Goal: Task Accomplishment & Management: Use online tool/utility

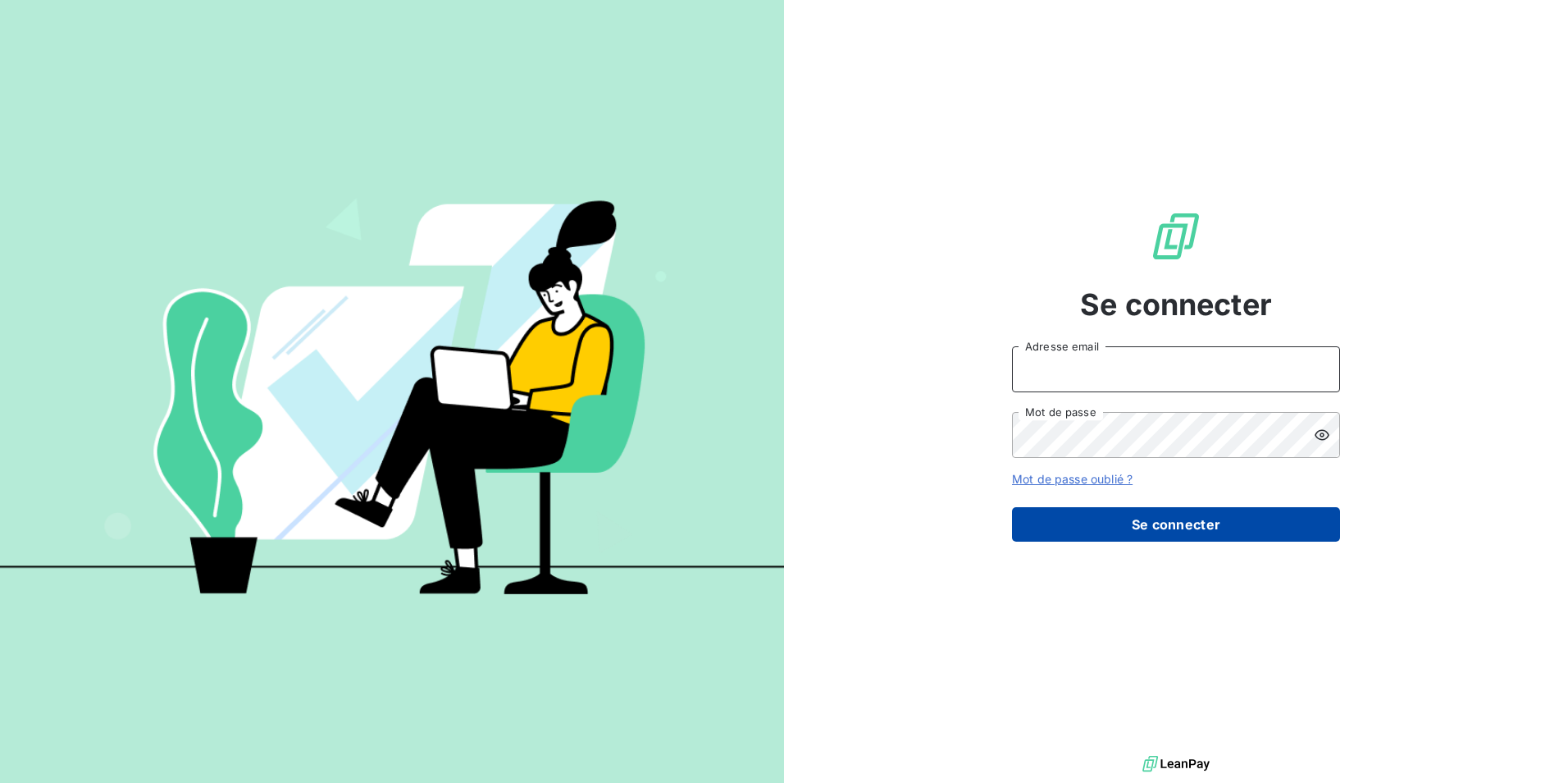
type input "[EMAIL_ADDRESS][DOMAIN_NAME]"
click at [1159, 521] on button "Se connecter" at bounding box center [1176, 523] width 328 height 34
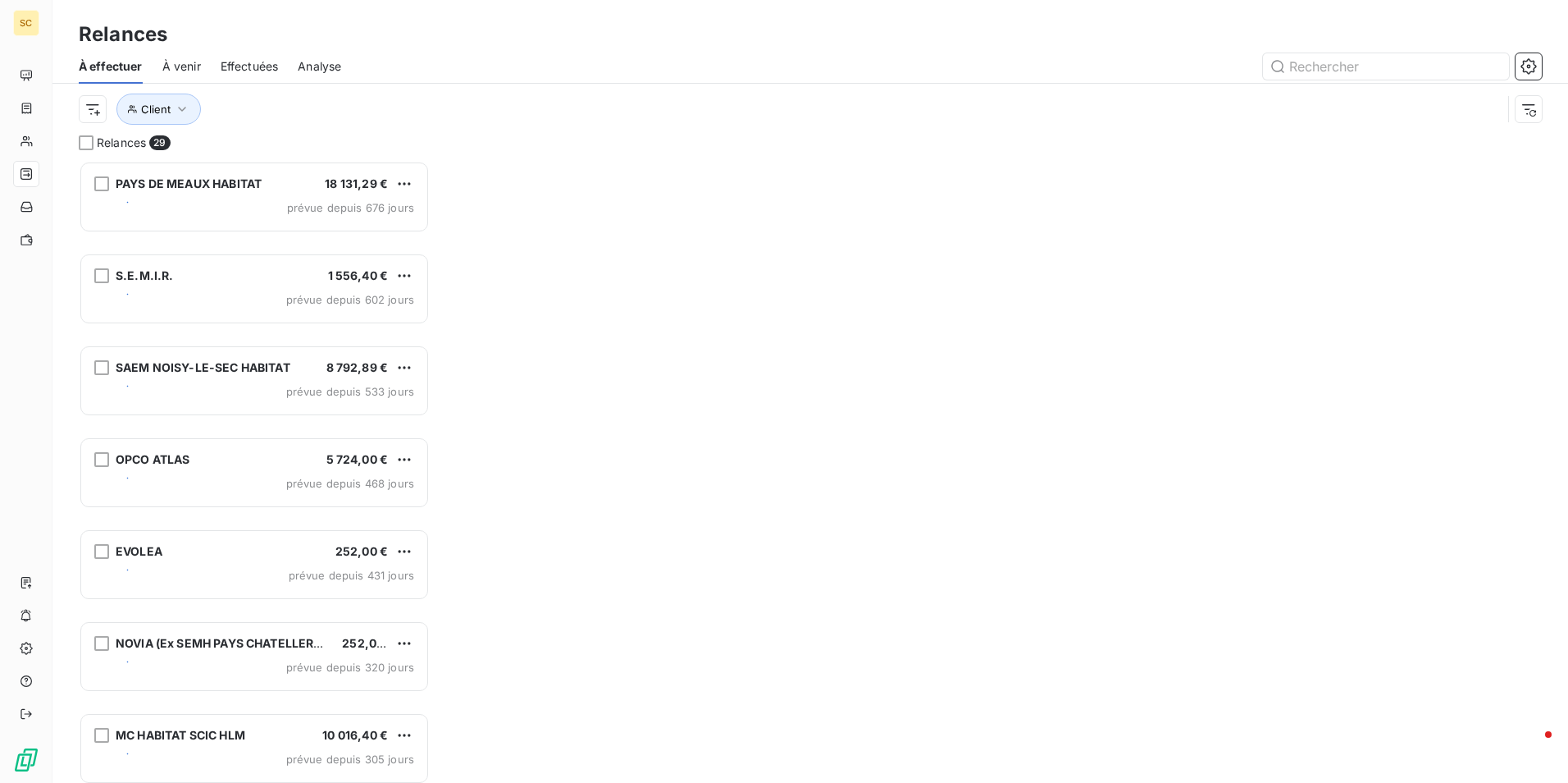
scroll to position [610, 339]
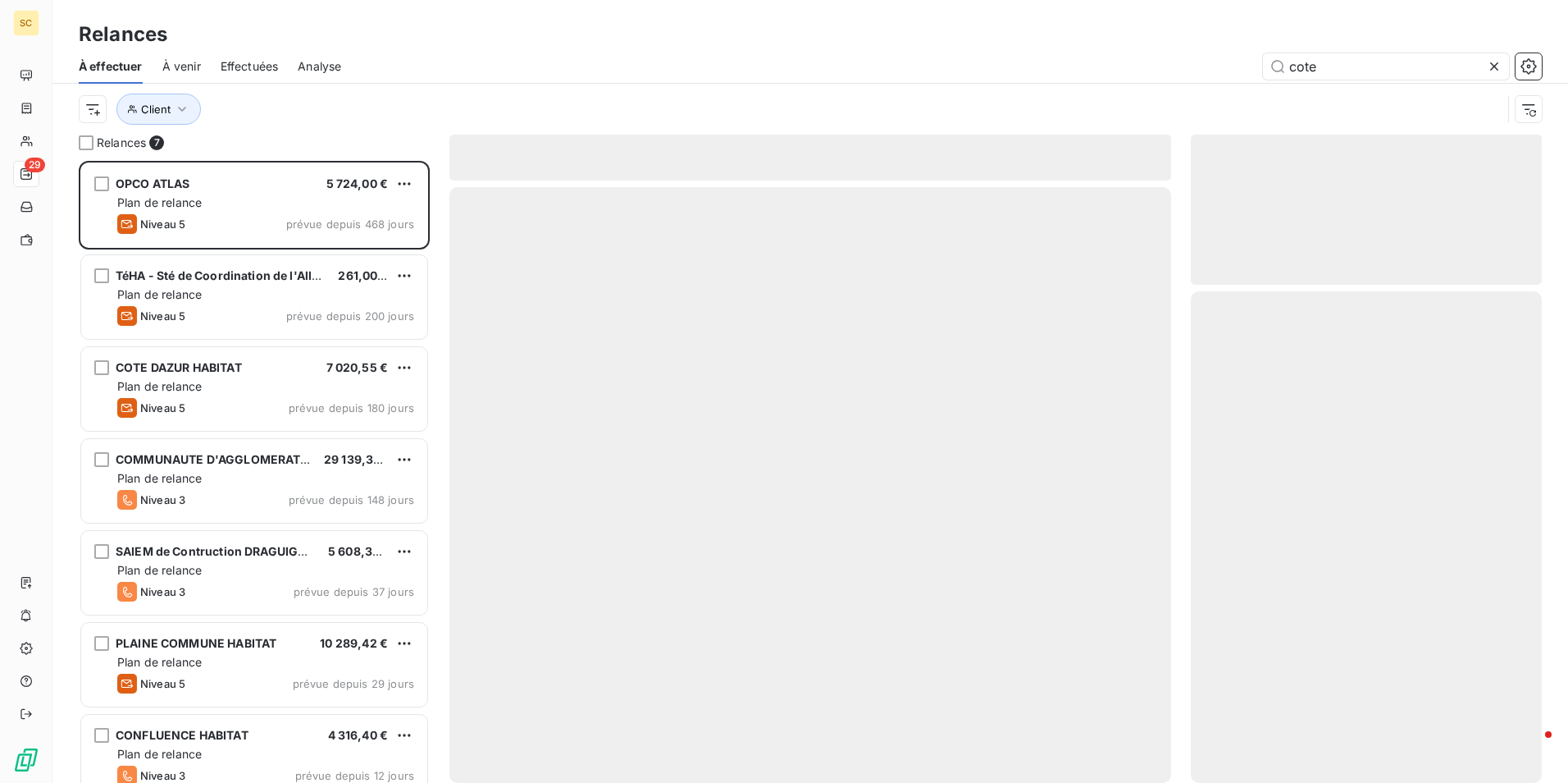
scroll to position [610, 339]
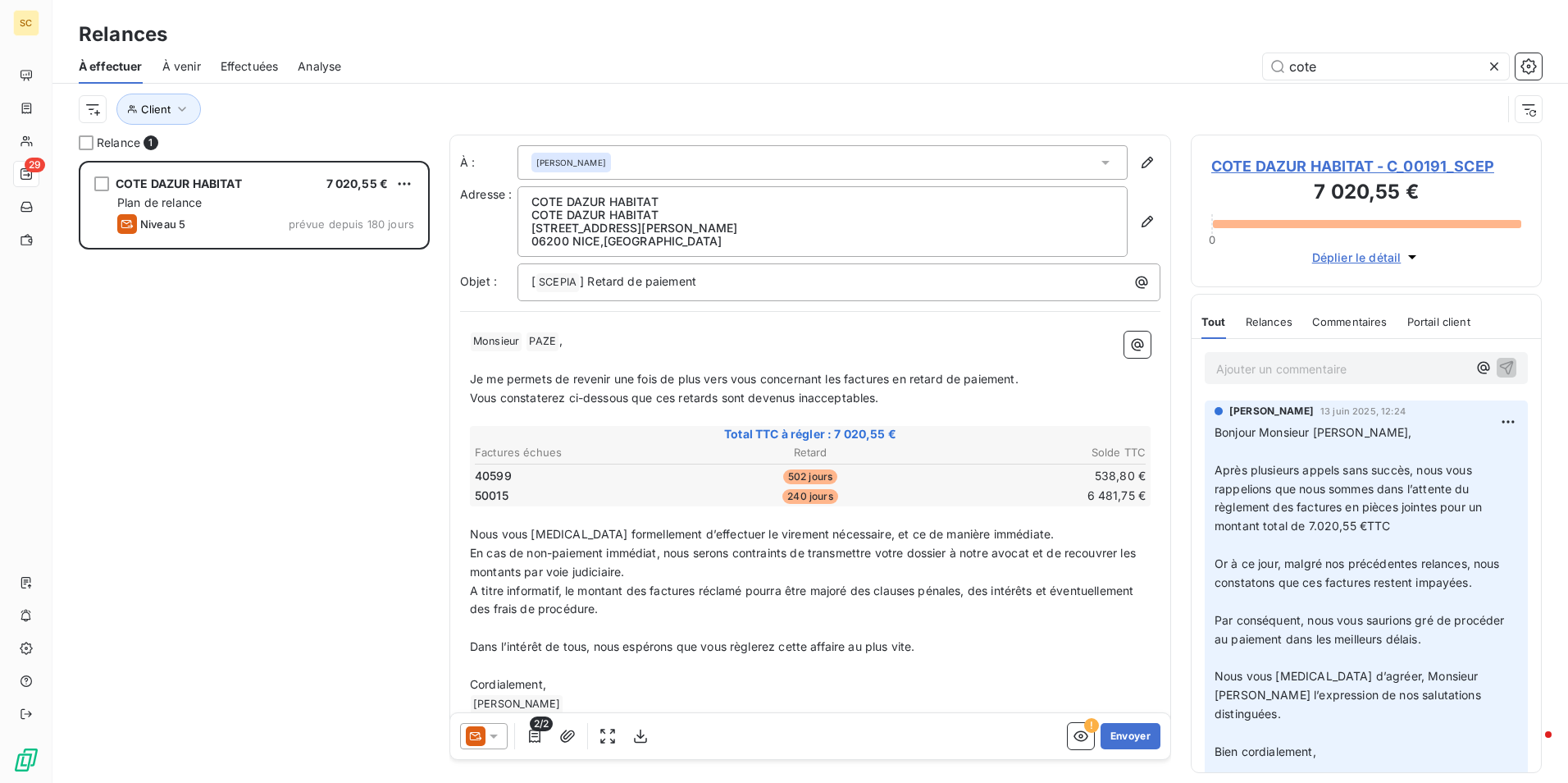
type input "cote"
click at [1258, 374] on p "Ajouter un commentaire ﻿" at bounding box center [1341, 369] width 251 height 20
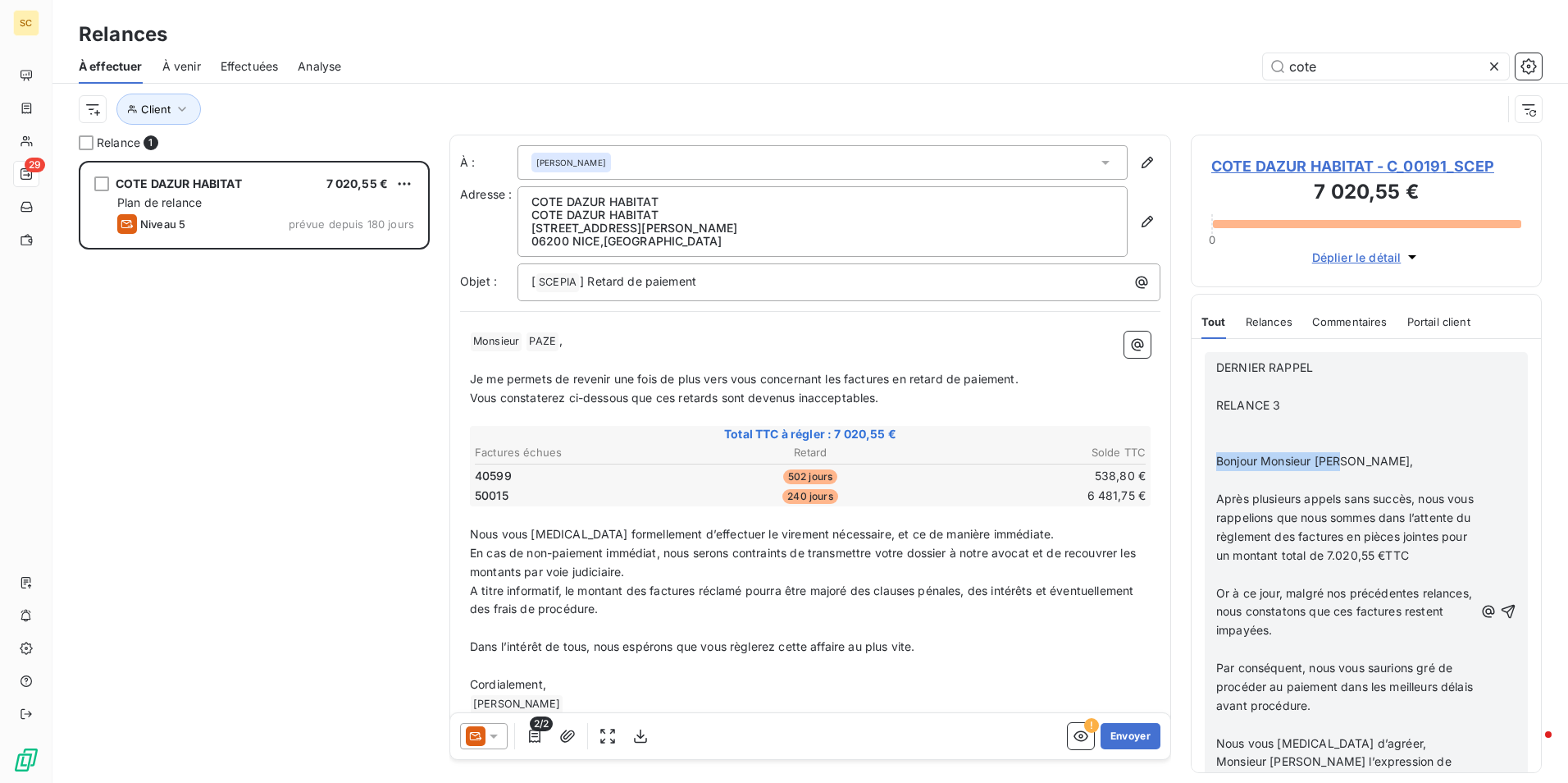
drag, startPoint x: 1219, startPoint y: 457, endPoint x: 1346, endPoint y: 456, distance: 127.0
click at [1346, 456] on span "Bonjour Monsieur [PERSON_NAME]," at bounding box center [1315, 461] width 198 height 14
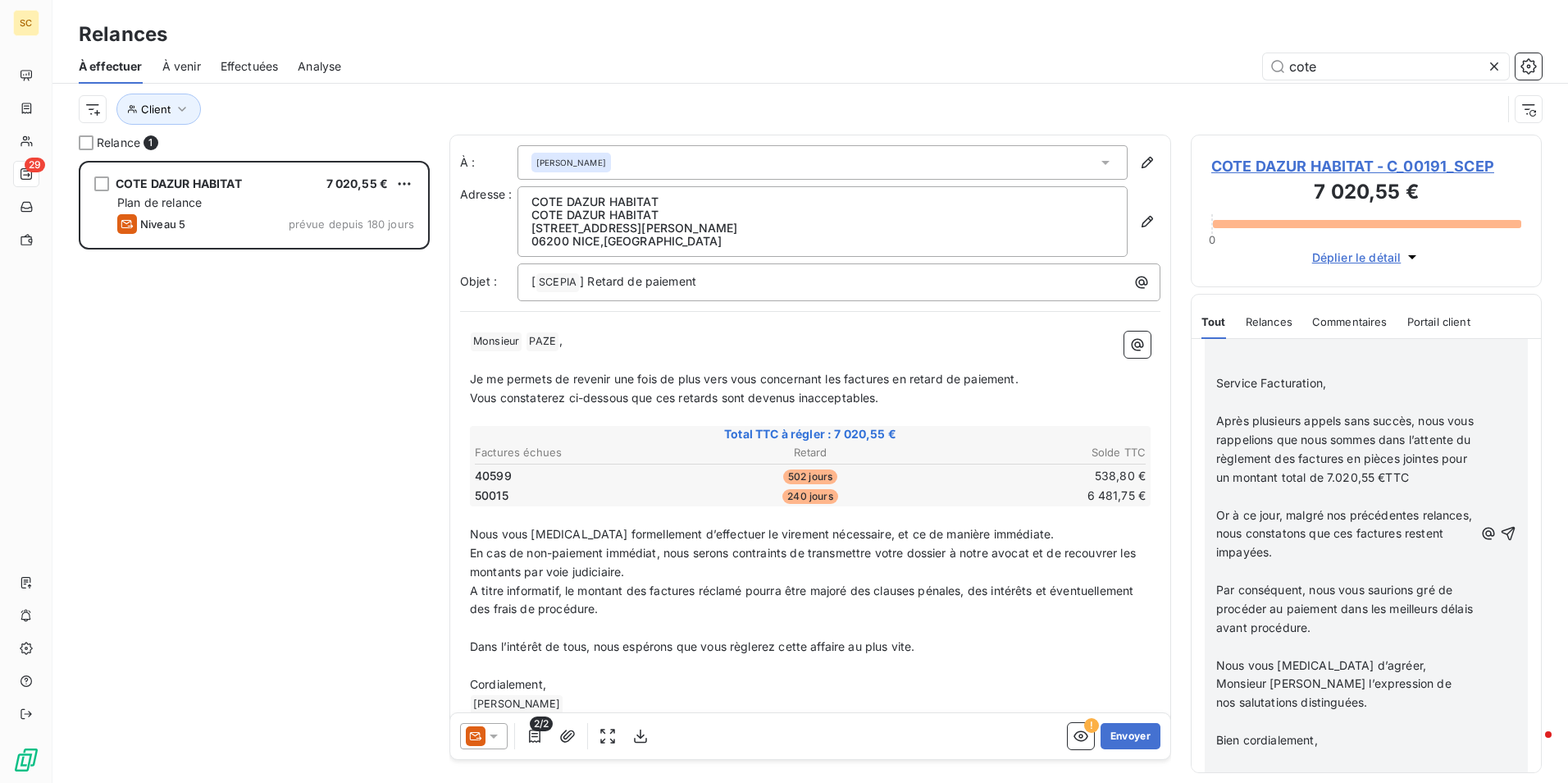
scroll to position [1599, 0]
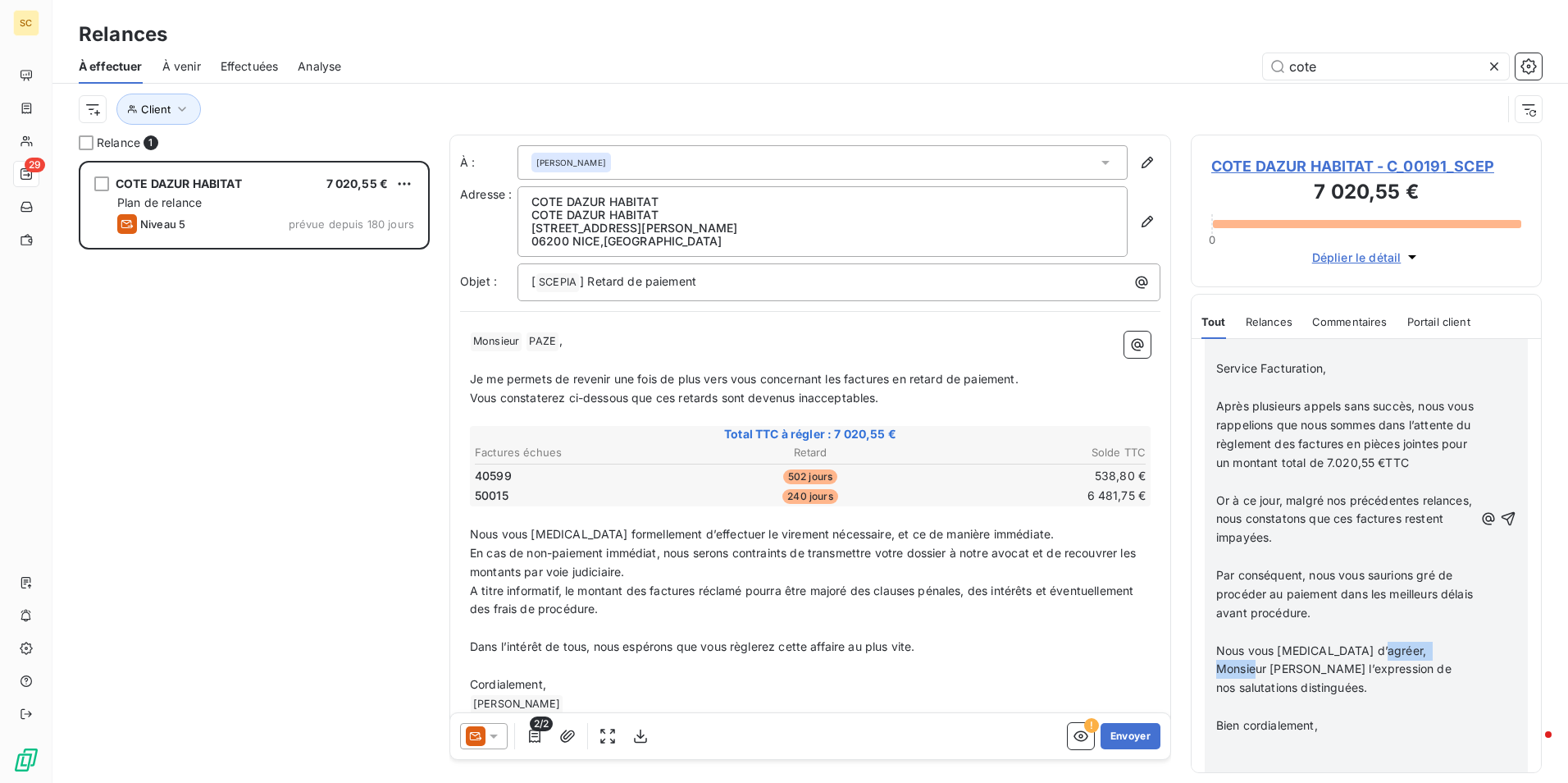
drag, startPoint x: 1367, startPoint y: 648, endPoint x: 1454, endPoint y: 649, distance: 87.0
click at [1454, 649] on span "Nous vous [MEDICAL_DATA] d’agréer, Monsieur [PERSON_NAME] l’expression de nos s…" at bounding box center [1335, 669] width 238 height 52
click at [1501, 501] on icon "button" at bounding box center [1508, 509] width 17 height 17
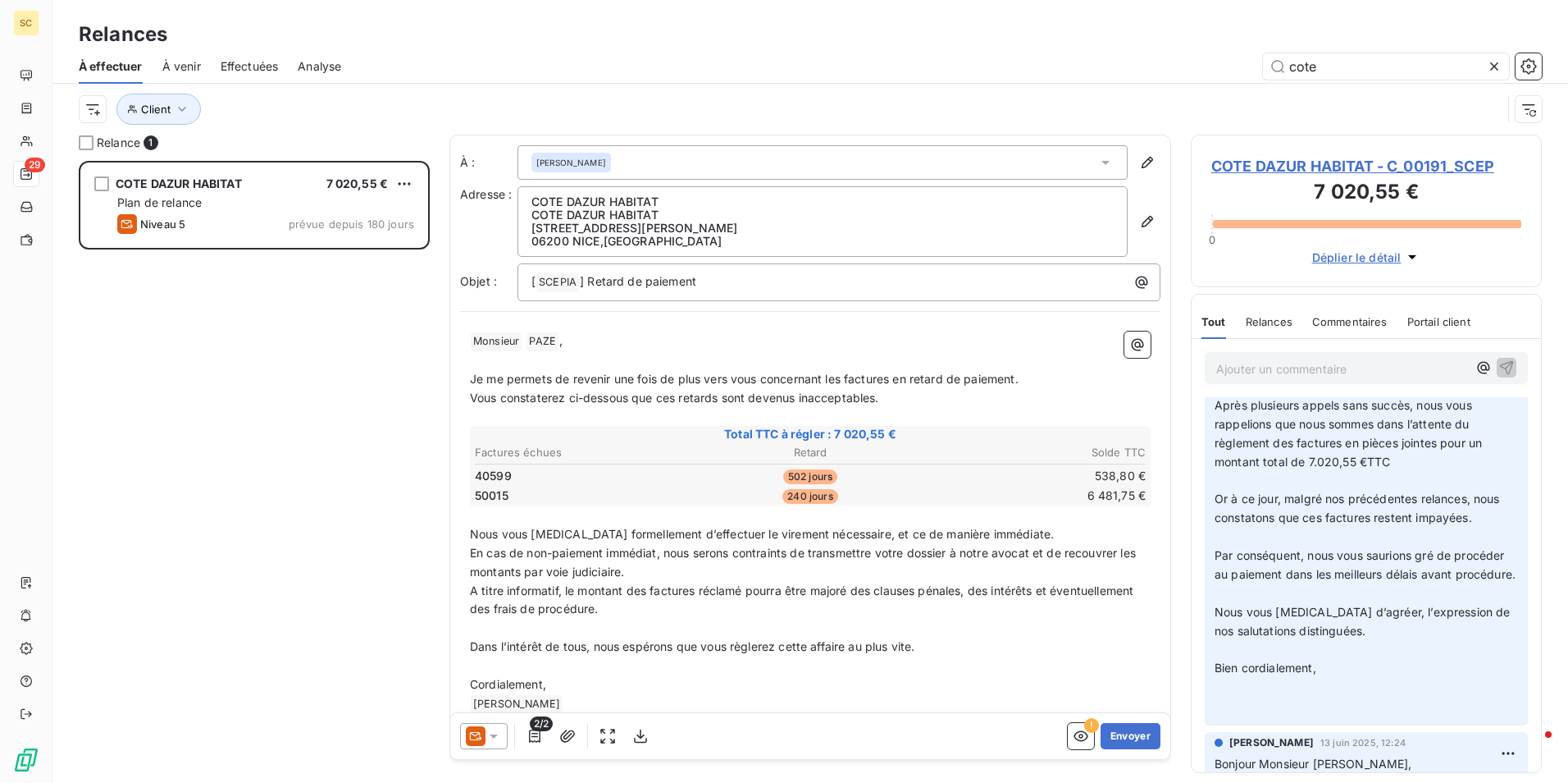
scroll to position [165, 0]
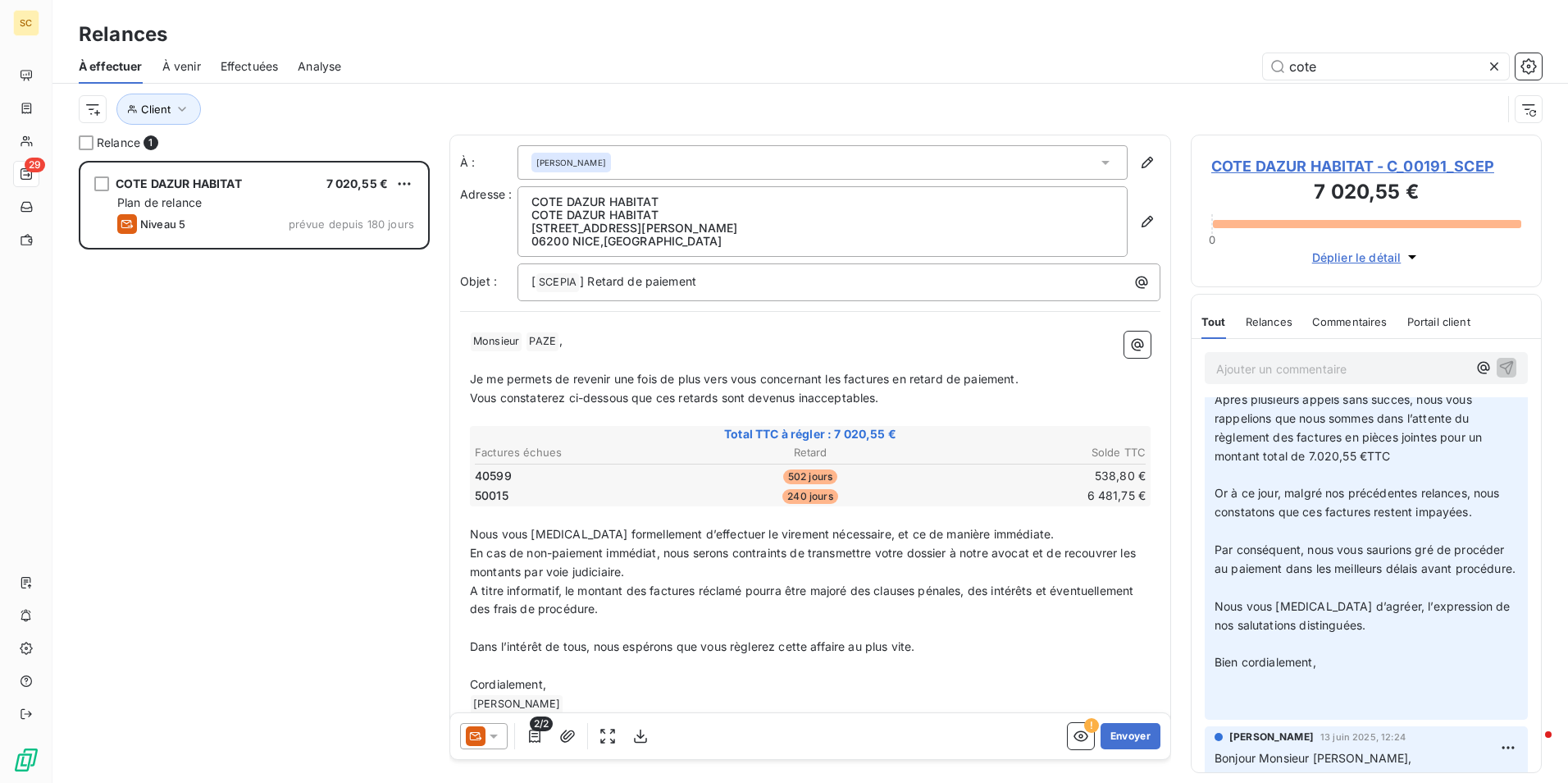
click at [278, 457] on div "COTE DAZUR HABITAT 7 020,55 € Plan de relance Niveau 5 prévue depuis 180 jours" at bounding box center [254, 472] width 351 height 622
